Goal: Navigation & Orientation: Find specific page/section

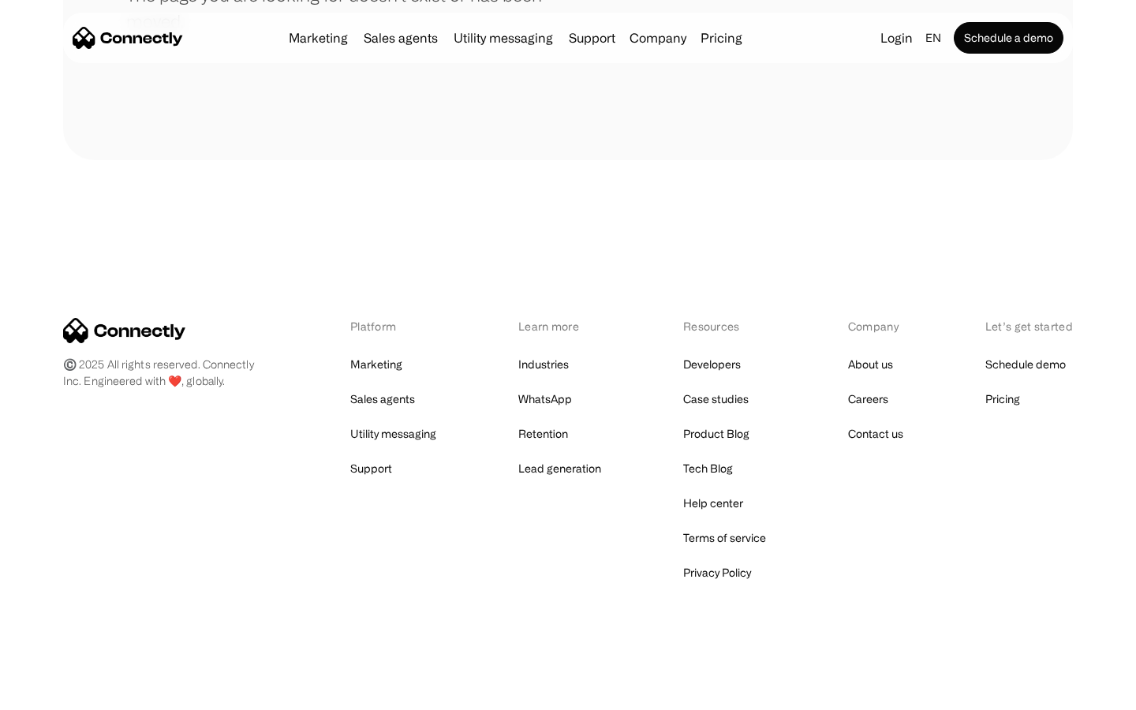
scroll to position [288, 0]
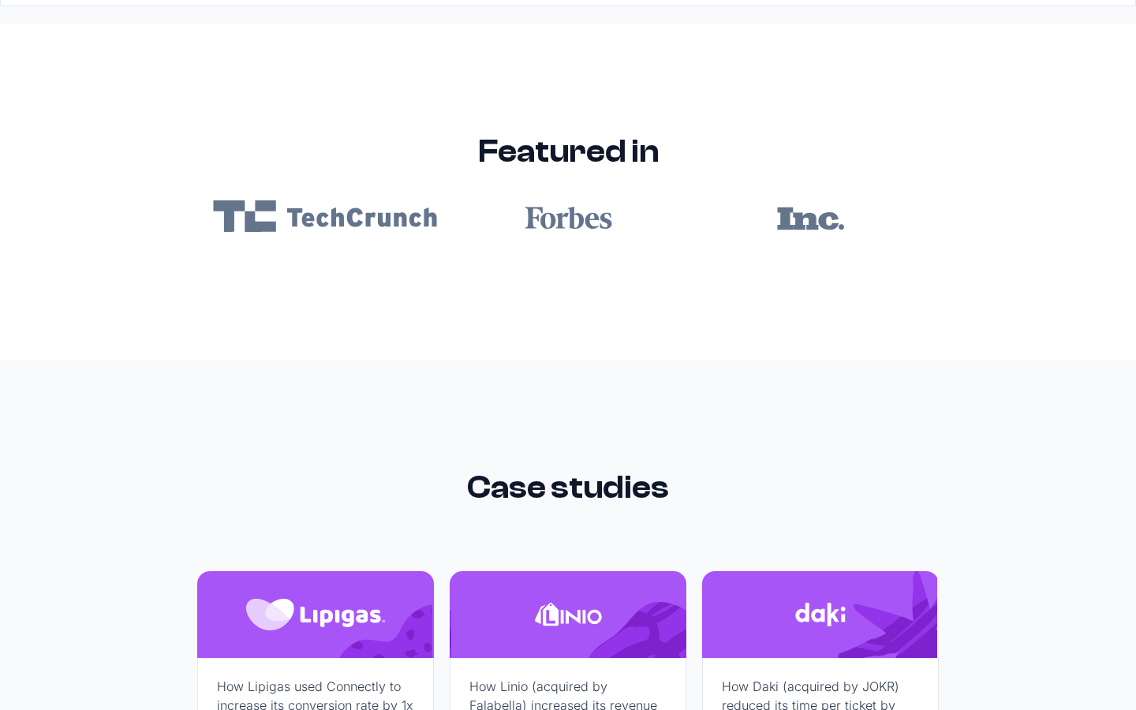
scroll to position [9450, 0]
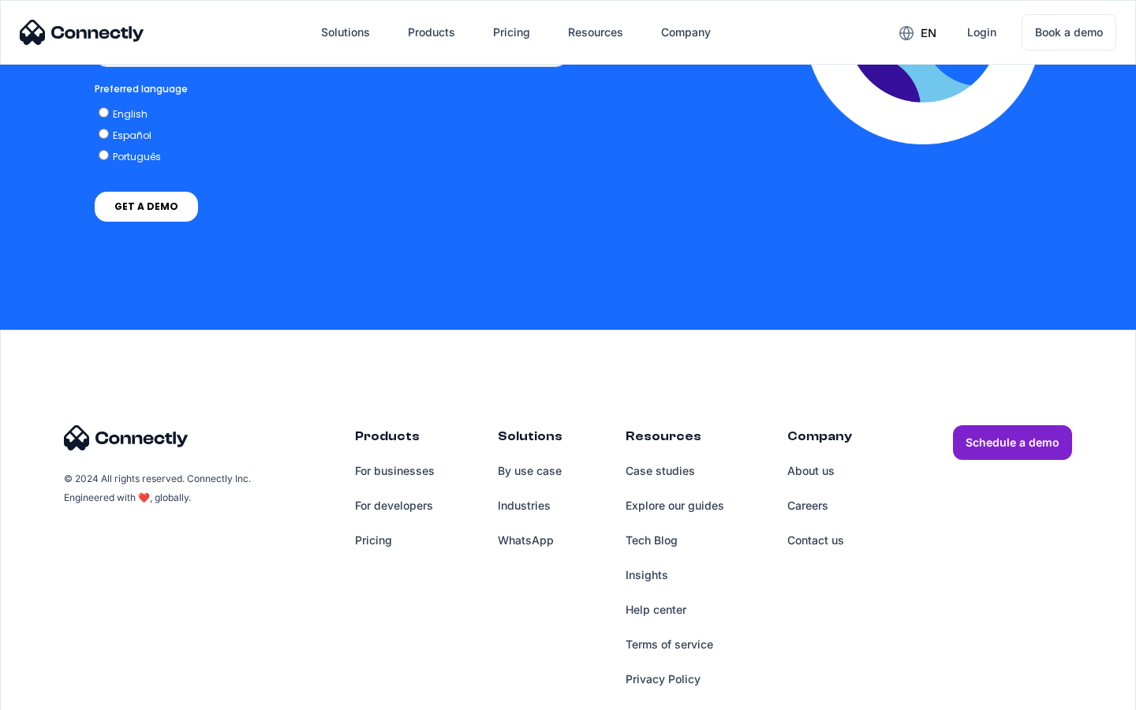
scroll to position [3467, 0]
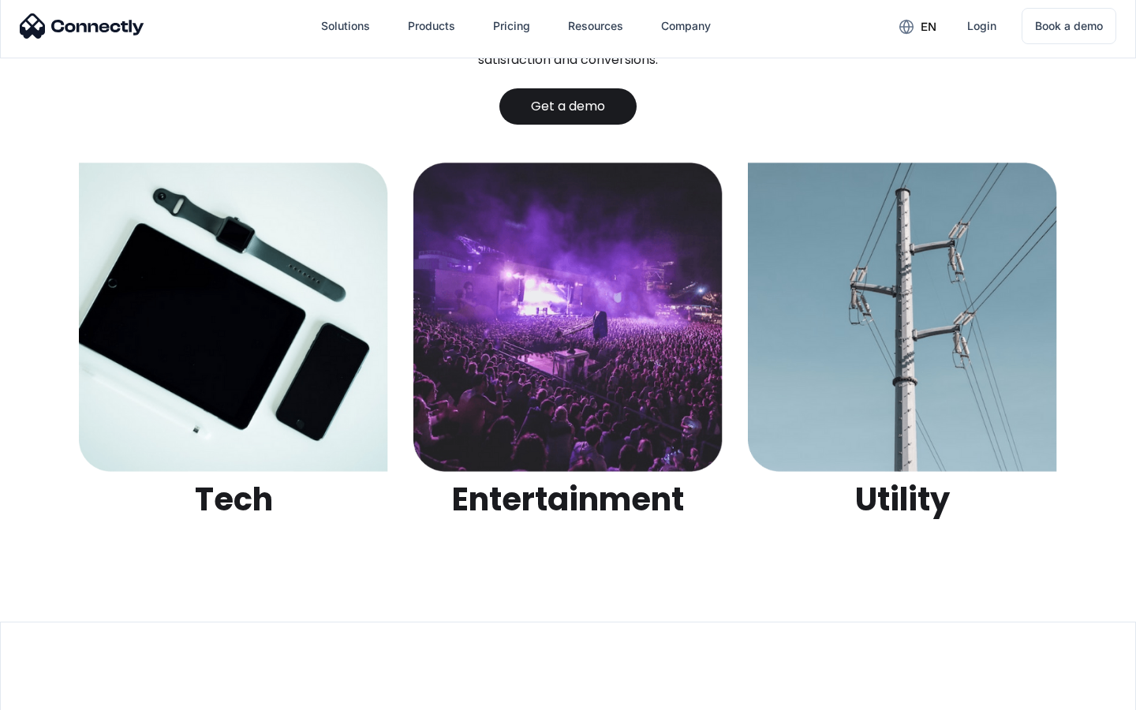
scroll to position [4978, 0]
